Goal: Navigation & Orientation: Find specific page/section

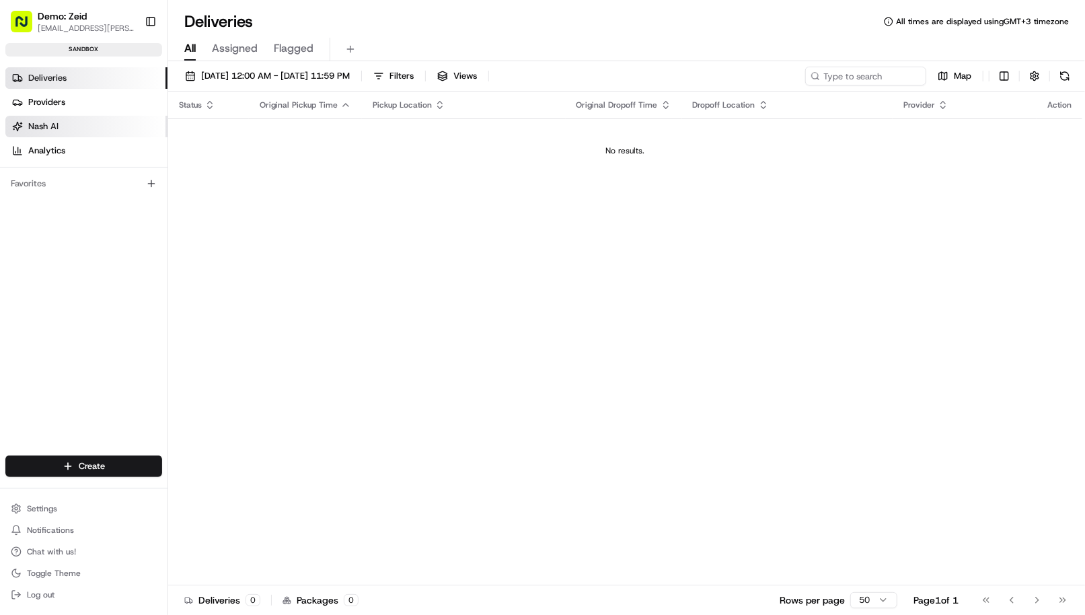
click at [39, 127] on span "Nash AI" at bounding box center [43, 126] width 30 height 12
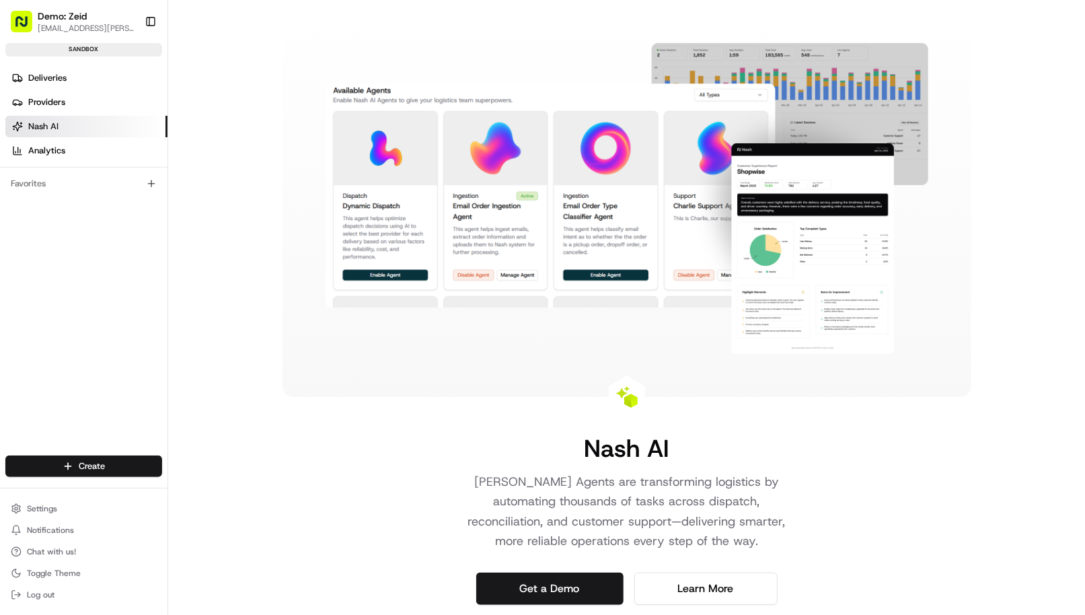
click at [79, 15] on span "Demo: Zeid" at bounding box center [62, 15] width 49 height 13
click at [78, 50] on div "sandbox" at bounding box center [83, 49] width 157 height 13
click at [56, 80] on span "Deliveries" at bounding box center [47, 78] width 38 height 12
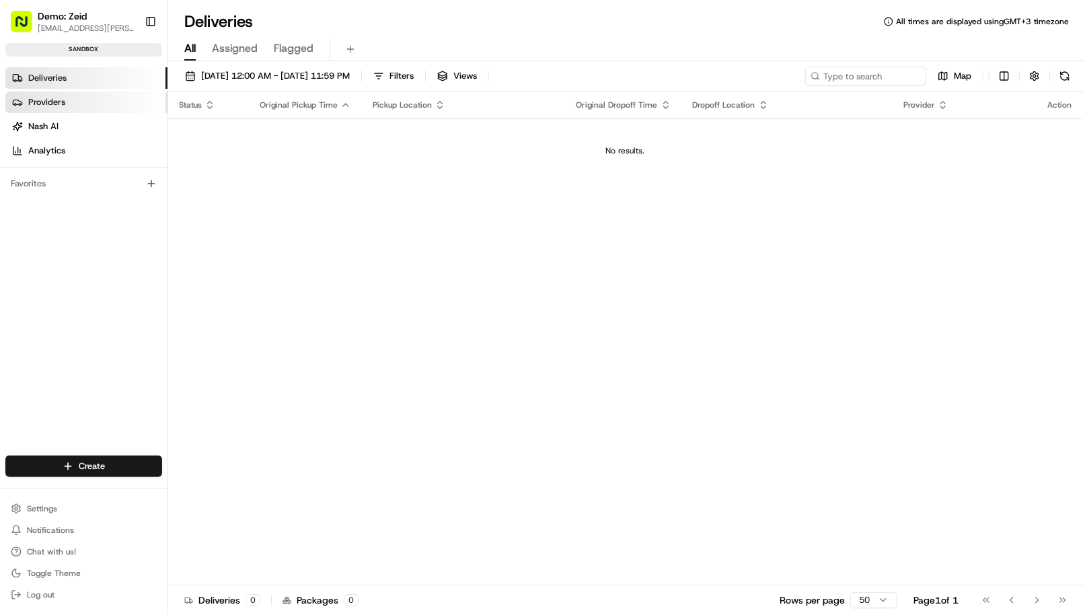
click at [79, 105] on link "Providers" at bounding box center [86, 103] width 162 height 22
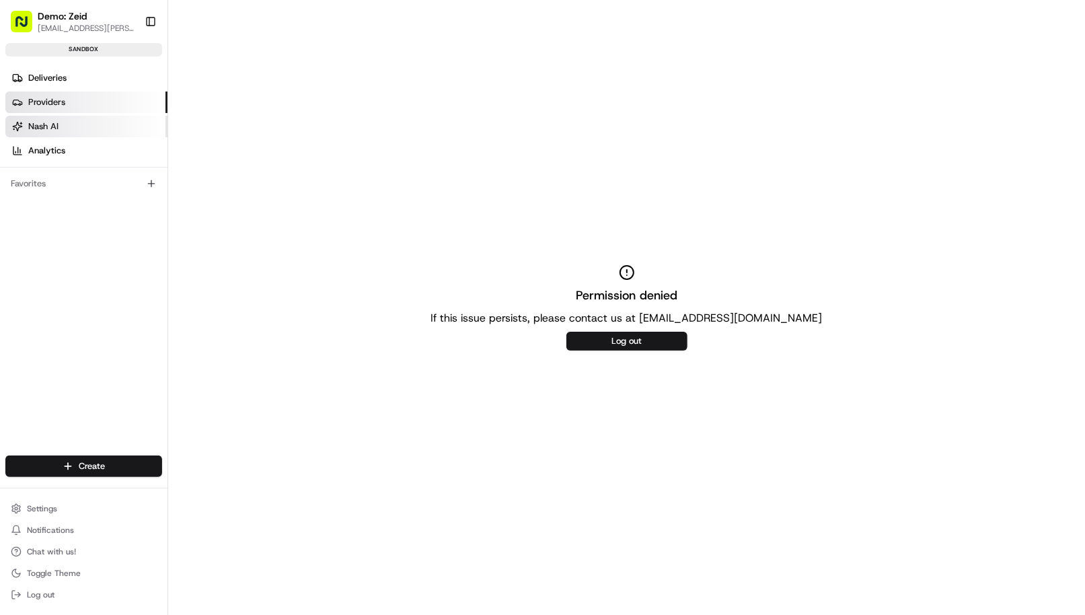
click at [79, 131] on link "Nash AI" at bounding box center [86, 127] width 162 height 22
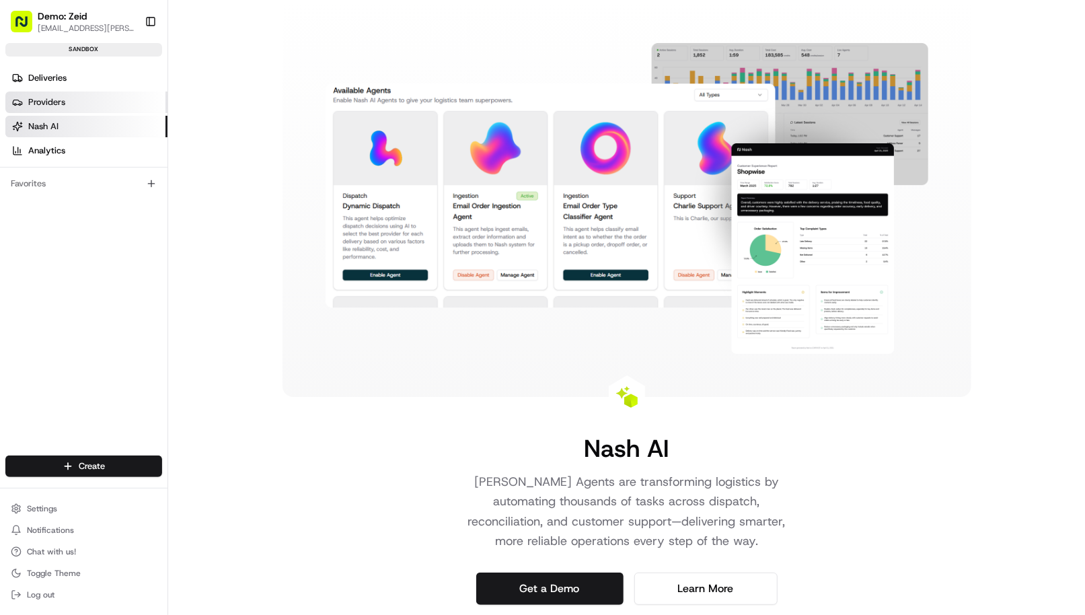
click at [74, 102] on link "Providers" at bounding box center [86, 103] width 162 height 22
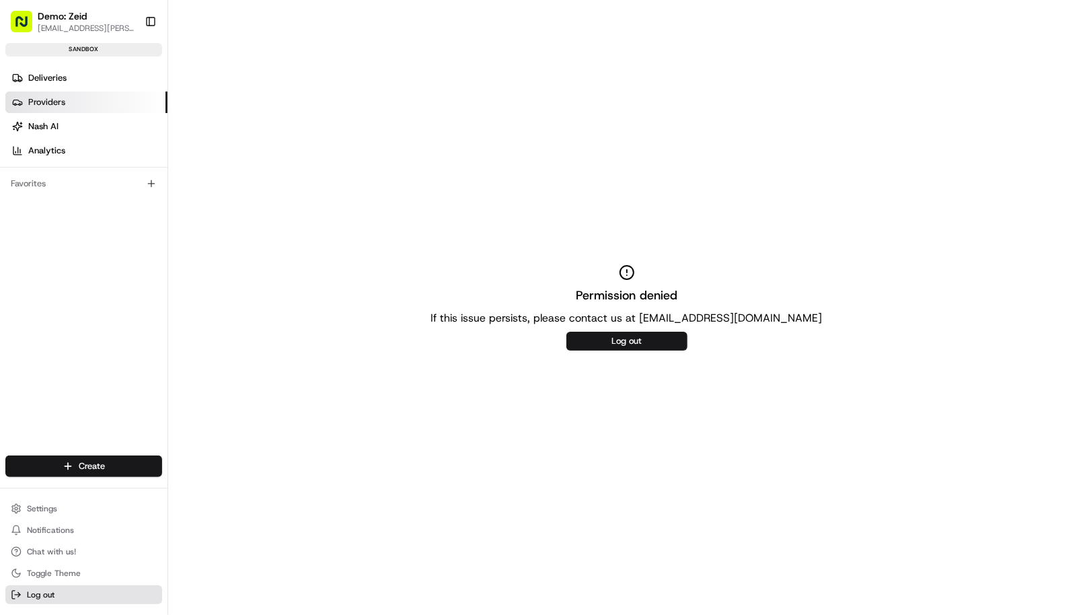
click at [46, 596] on span "Log out" at bounding box center [41, 595] width 28 height 11
